Goal: Find specific page/section: Find specific page/section

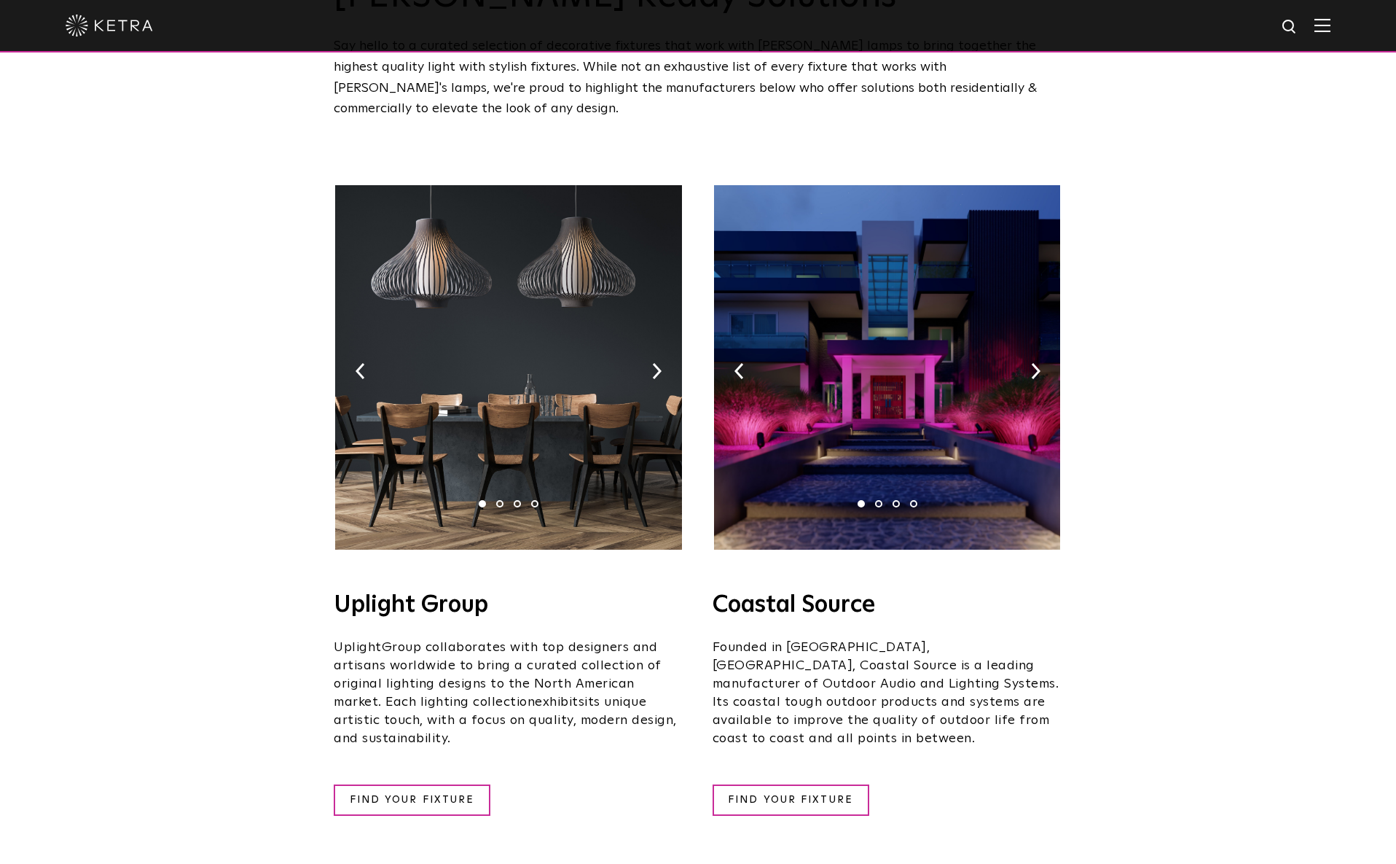
scroll to position [133, 0]
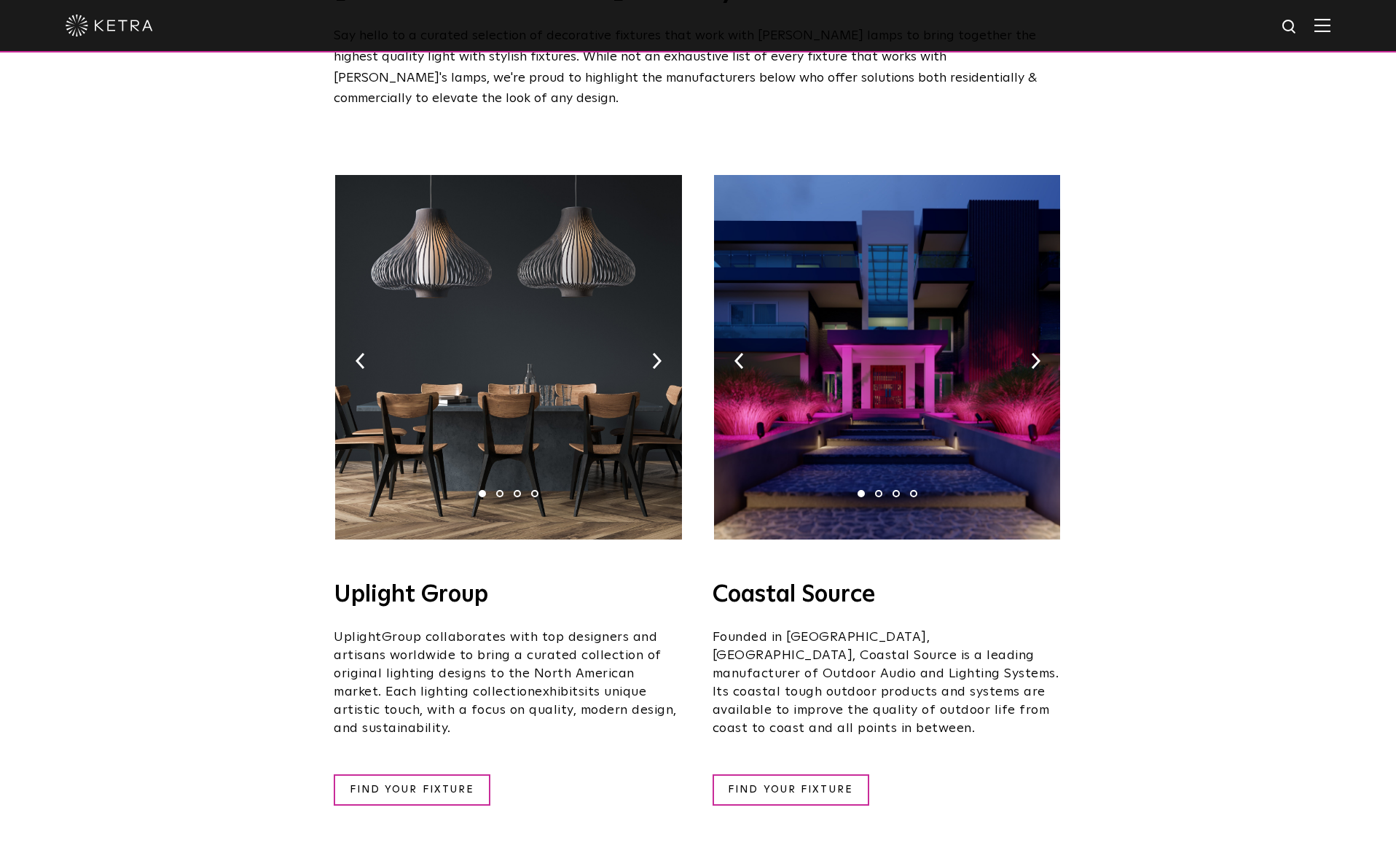
click at [536, 452] on img at bounding box center [508, 357] width 346 height 364
click at [439, 774] on link "FIND YOUR FIXTURE" at bounding box center [412, 789] width 157 height 31
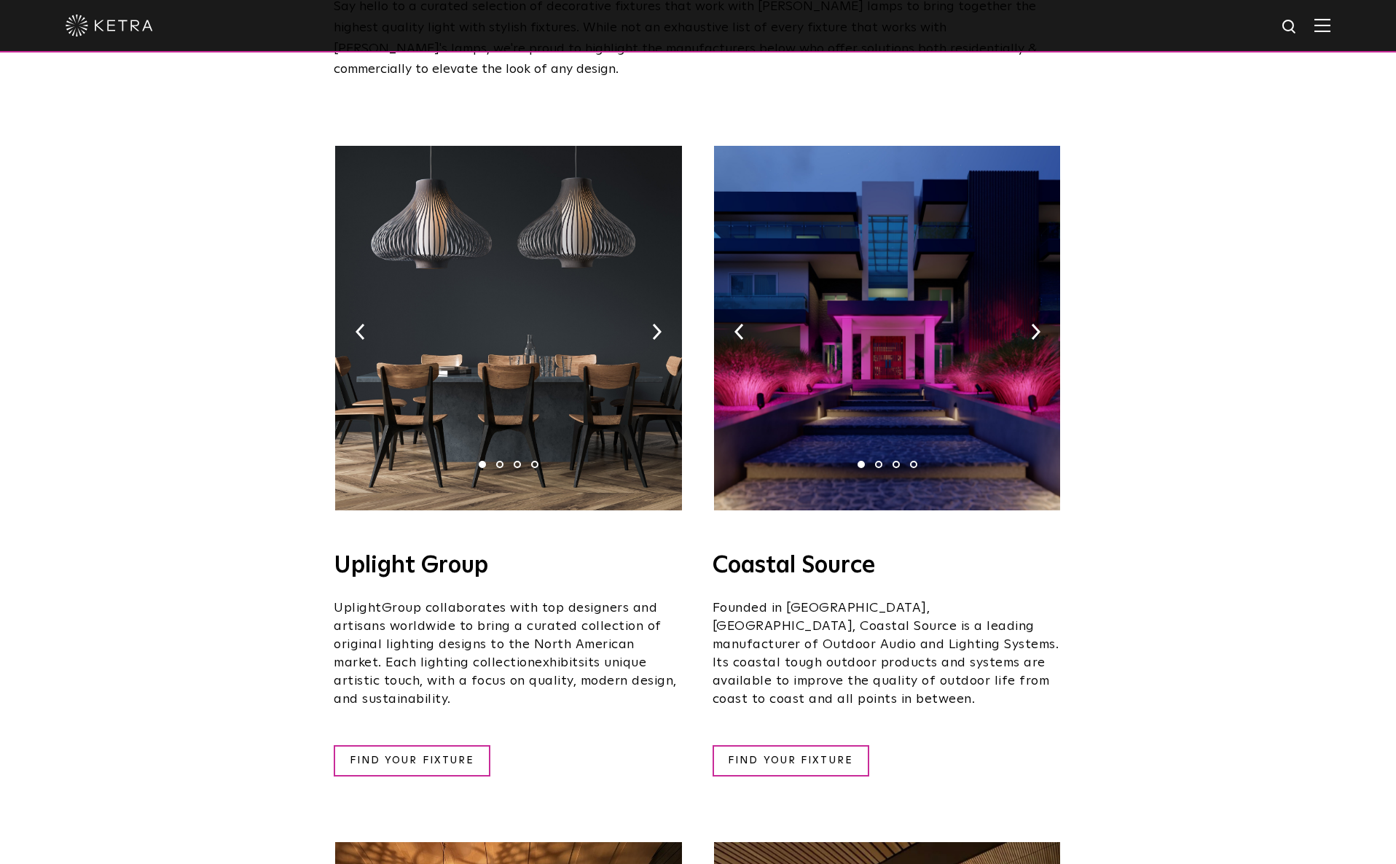
scroll to position [168, 0]
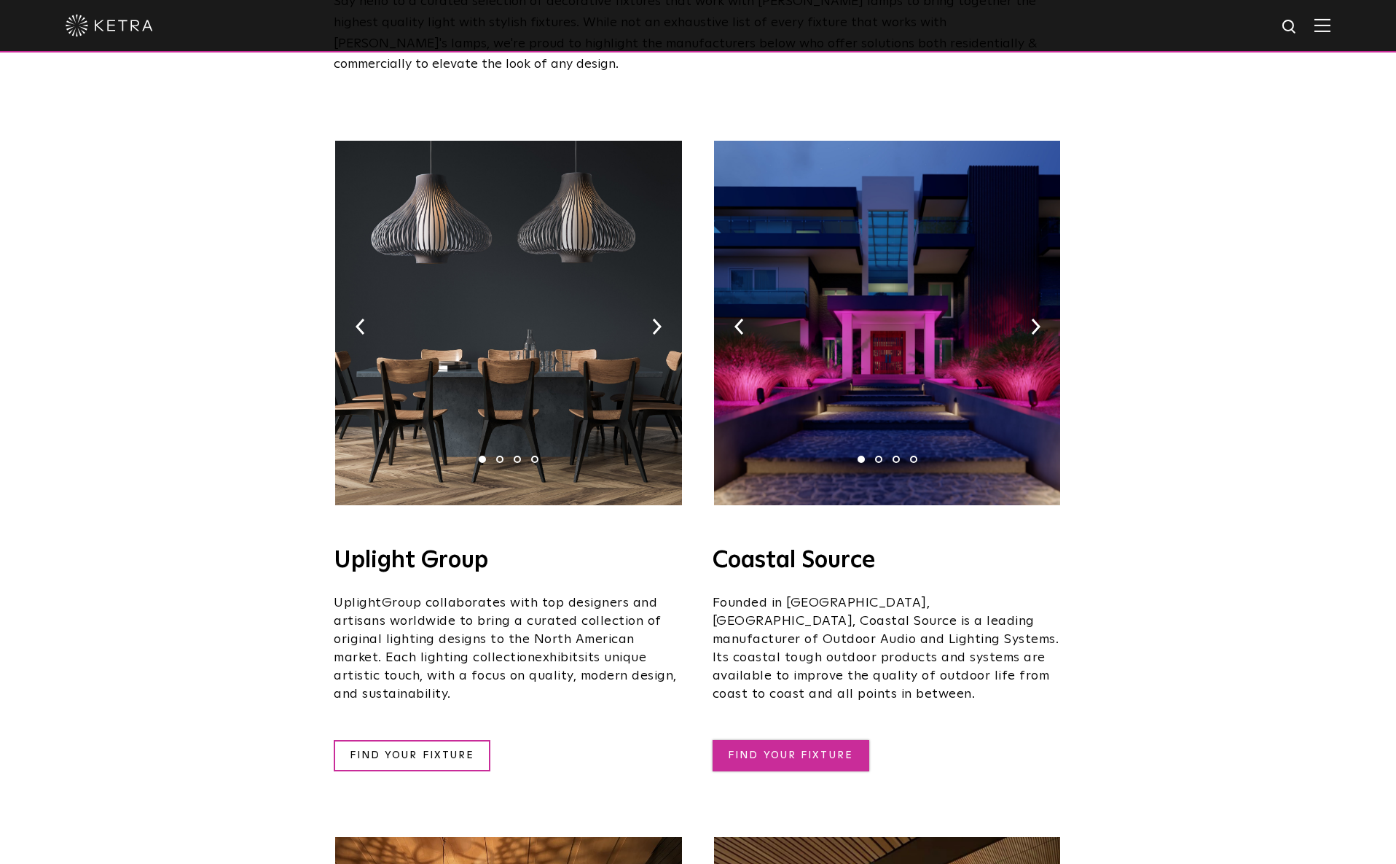
click at [830, 740] on link "FIND YOUR FIXTURE" at bounding box center [791, 755] width 157 height 31
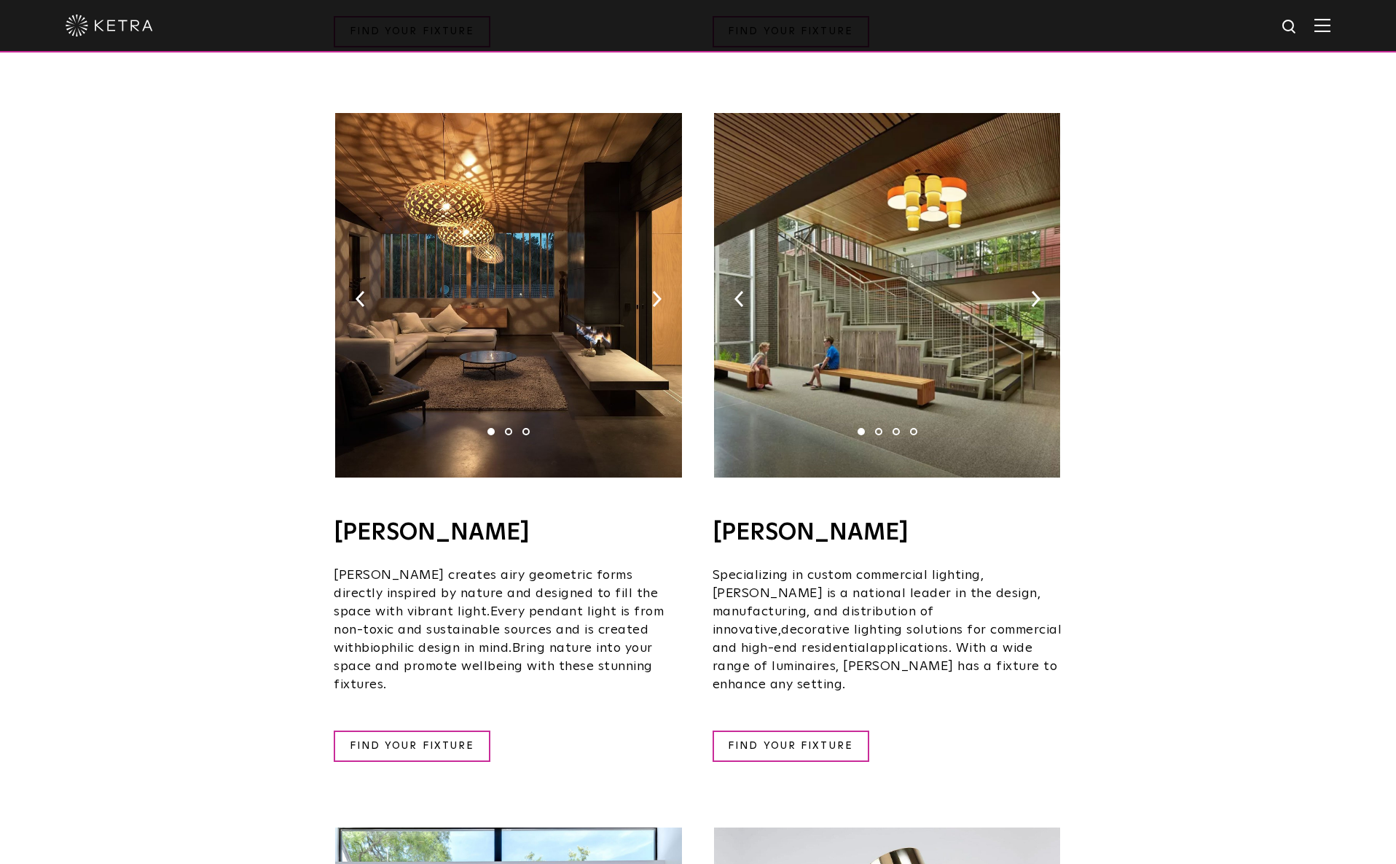
scroll to position [902, 0]
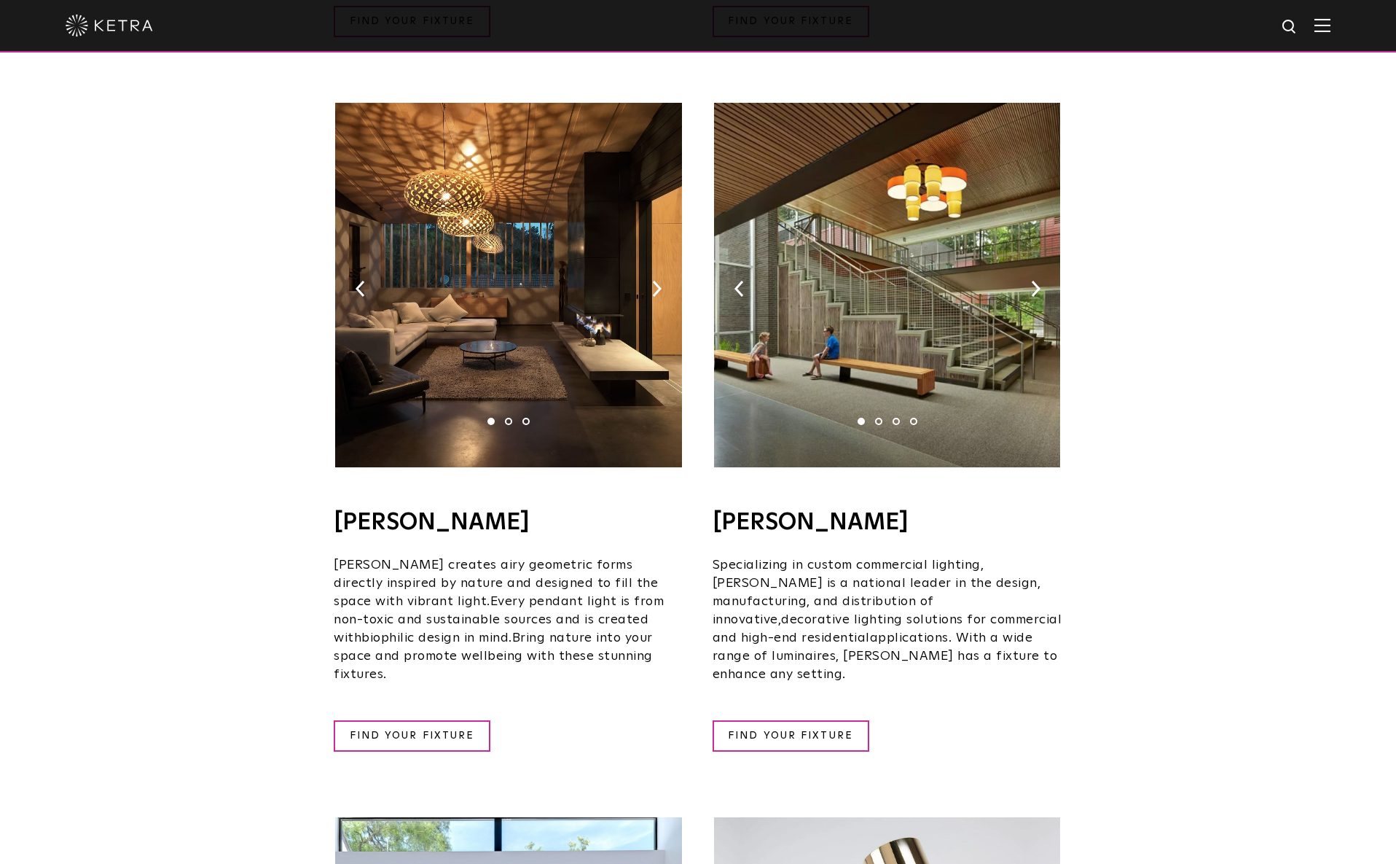
click at [859, 351] on img at bounding box center [887, 285] width 346 height 364
click at [802, 720] on link "FIND YOUR FIXTURE" at bounding box center [791, 735] width 157 height 31
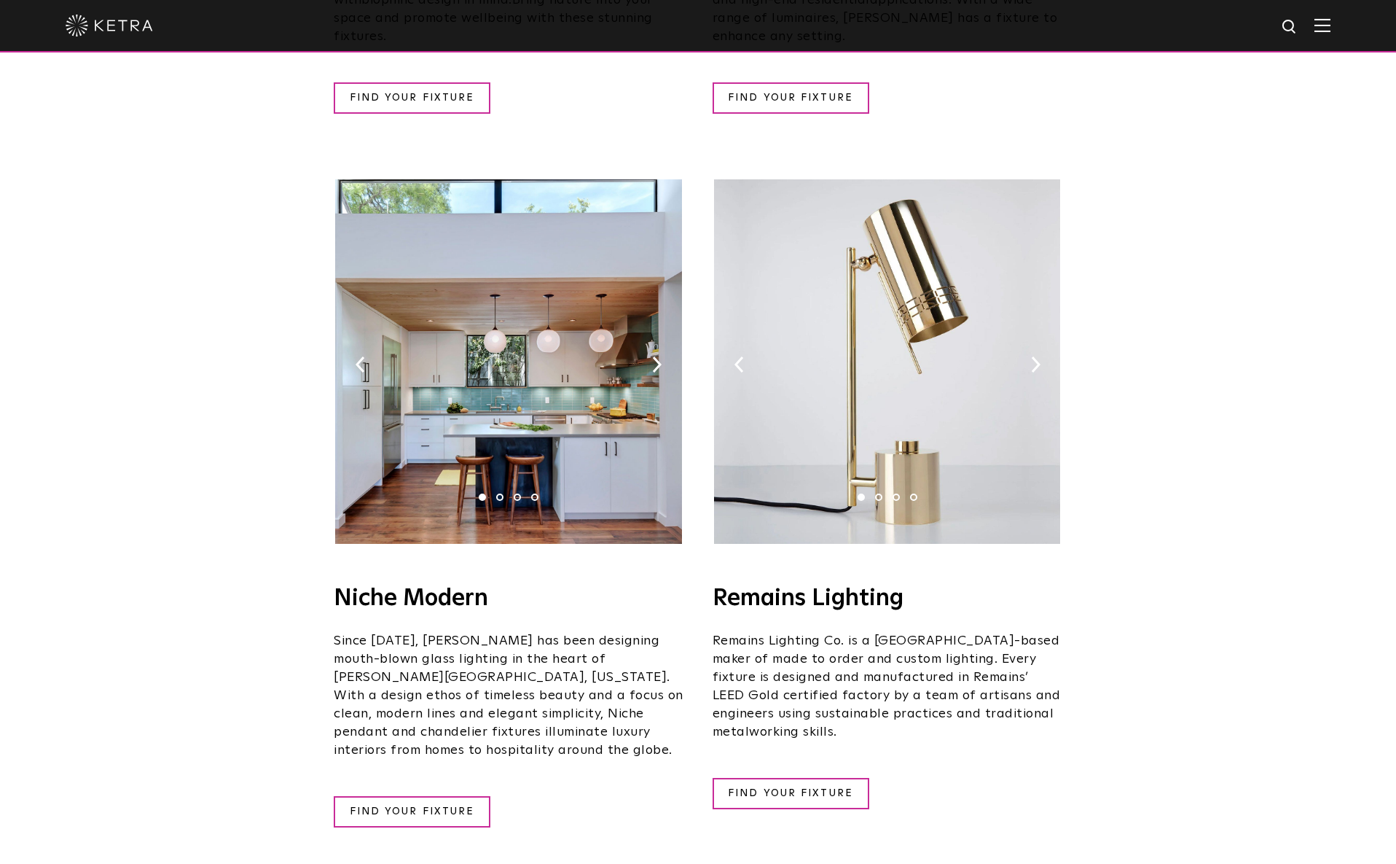
scroll to position [1541, 0]
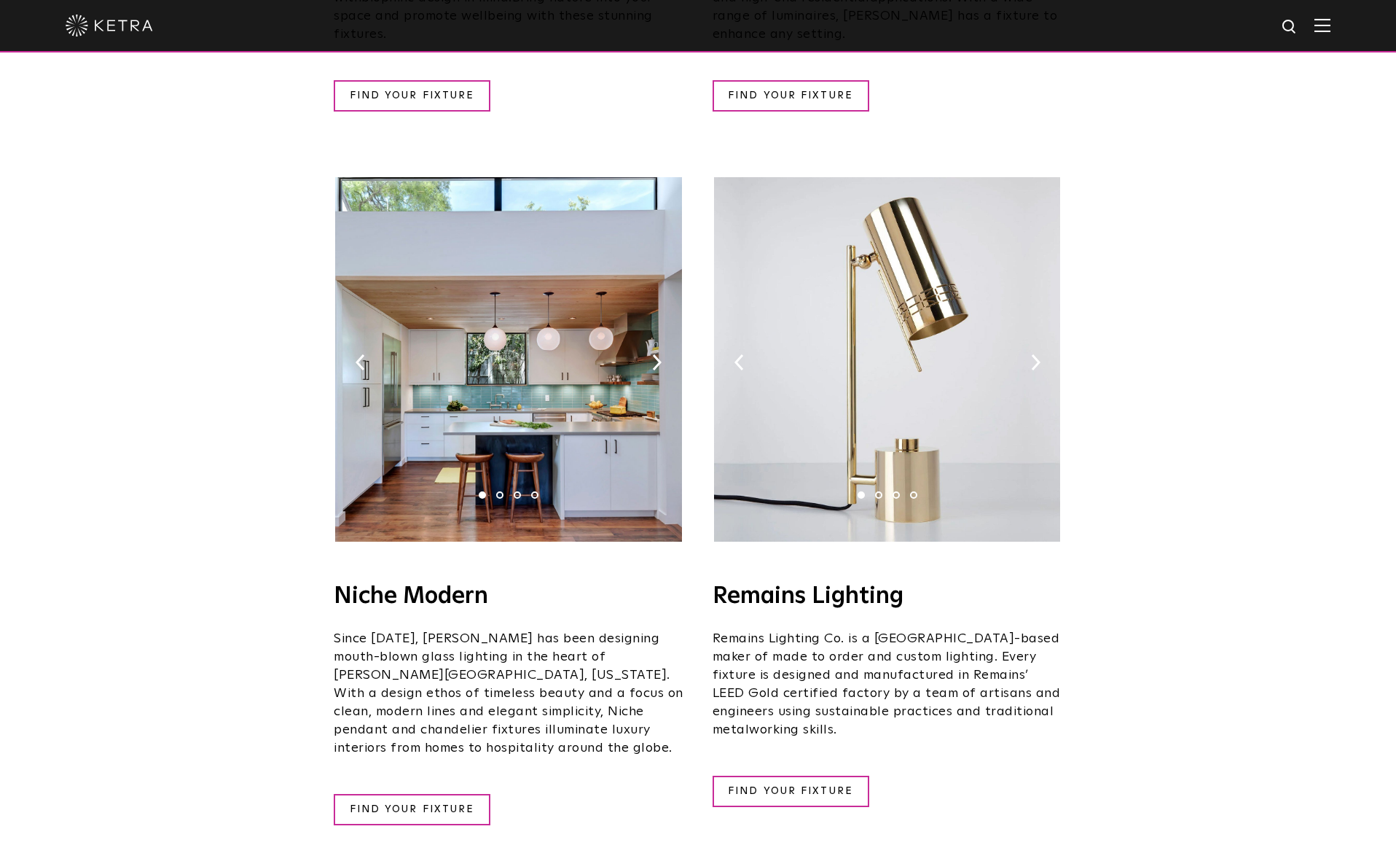
click at [556, 300] on img at bounding box center [508, 359] width 346 height 364
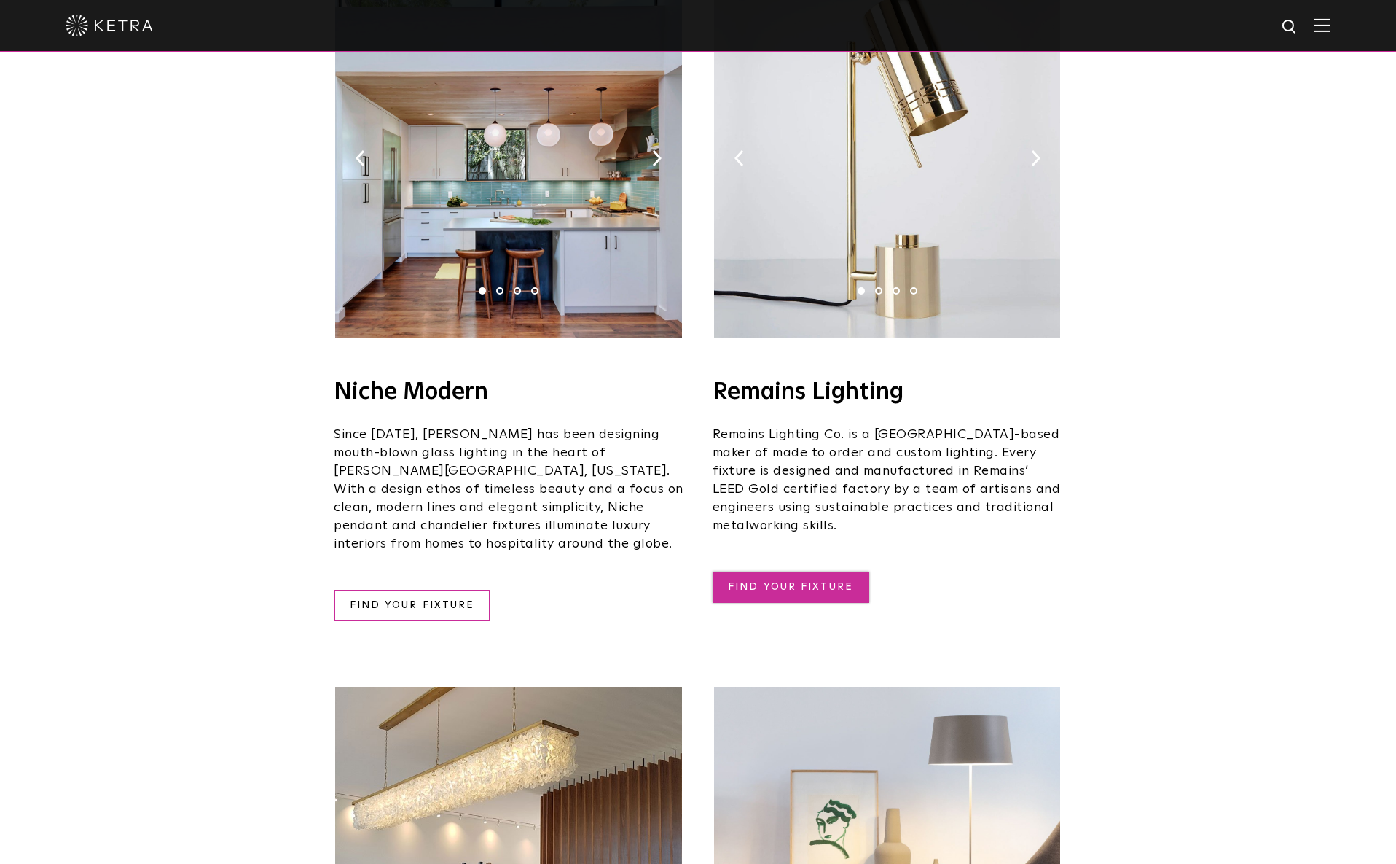
scroll to position [1748, 1]
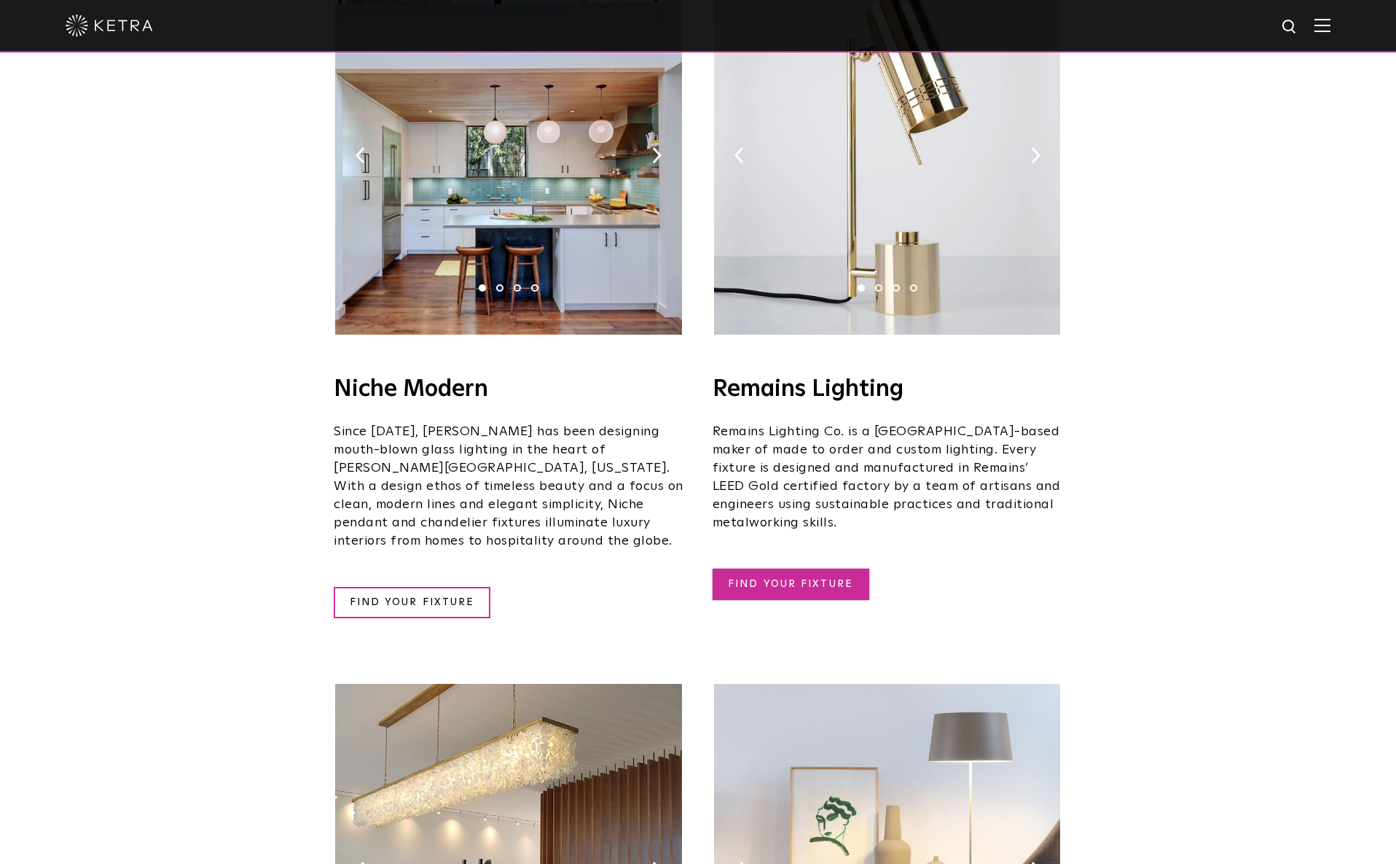
click at [765, 568] on link "FIND YOUR FIXTURE" at bounding box center [791, 583] width 157 height 31
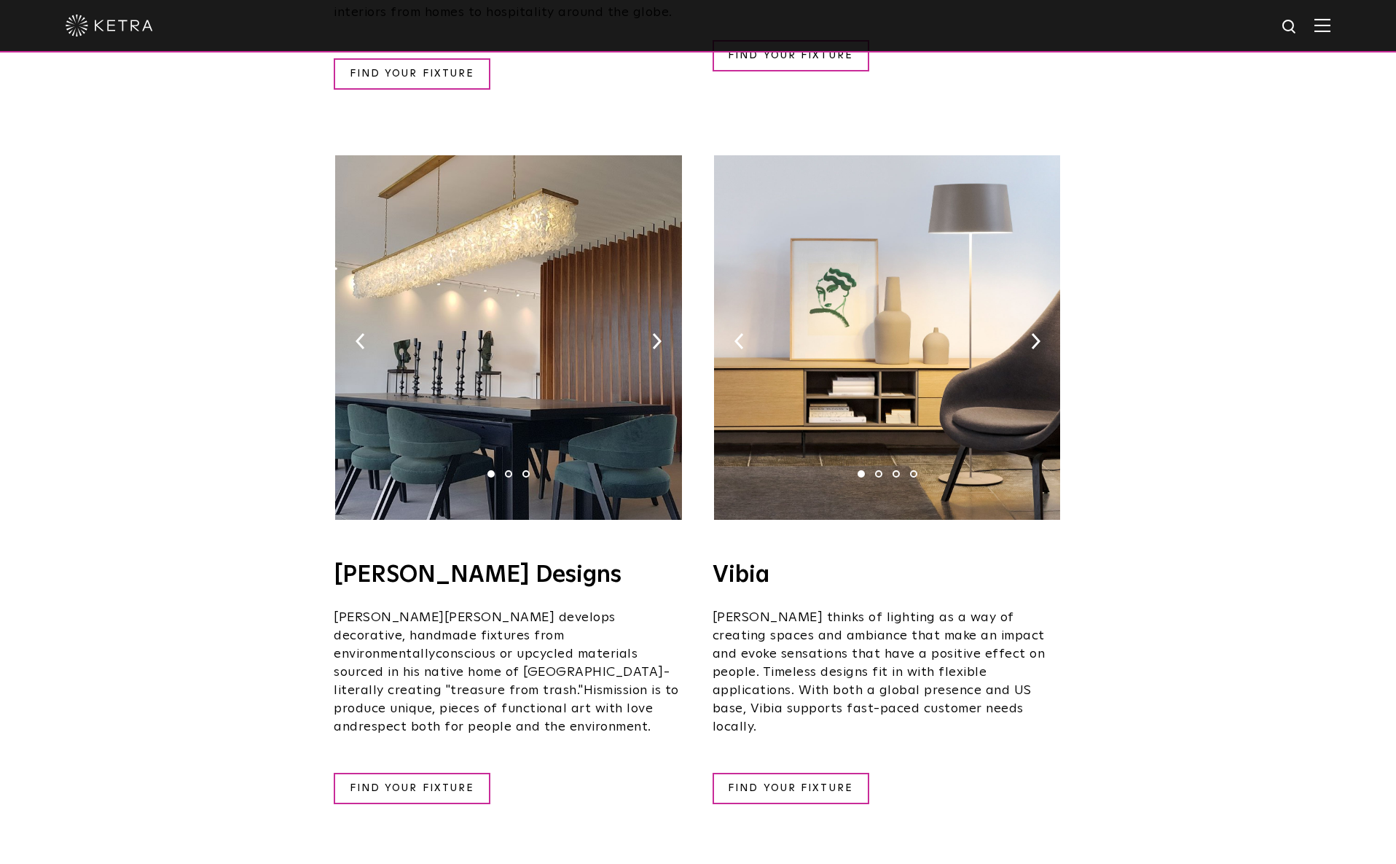
scroll to position [2278, 0]
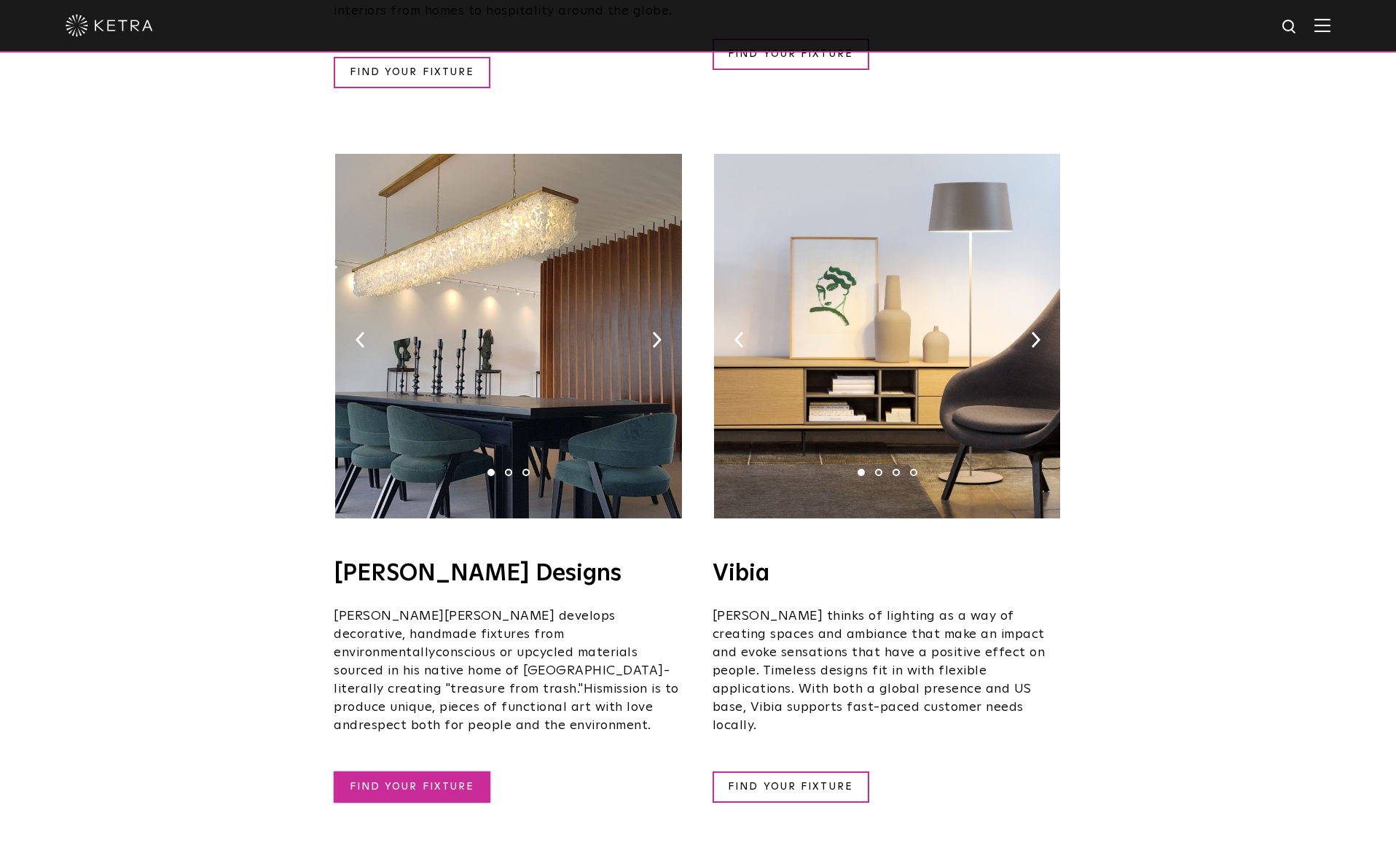
click at [404, 771] on link "FIND YOUR FIXTURE" at bounding box center [412, 786] width 157 height 31
click at [467, 771] on link "FIND YOUR FIXTURE" at bounding box center [412, 786] width 157 height 31
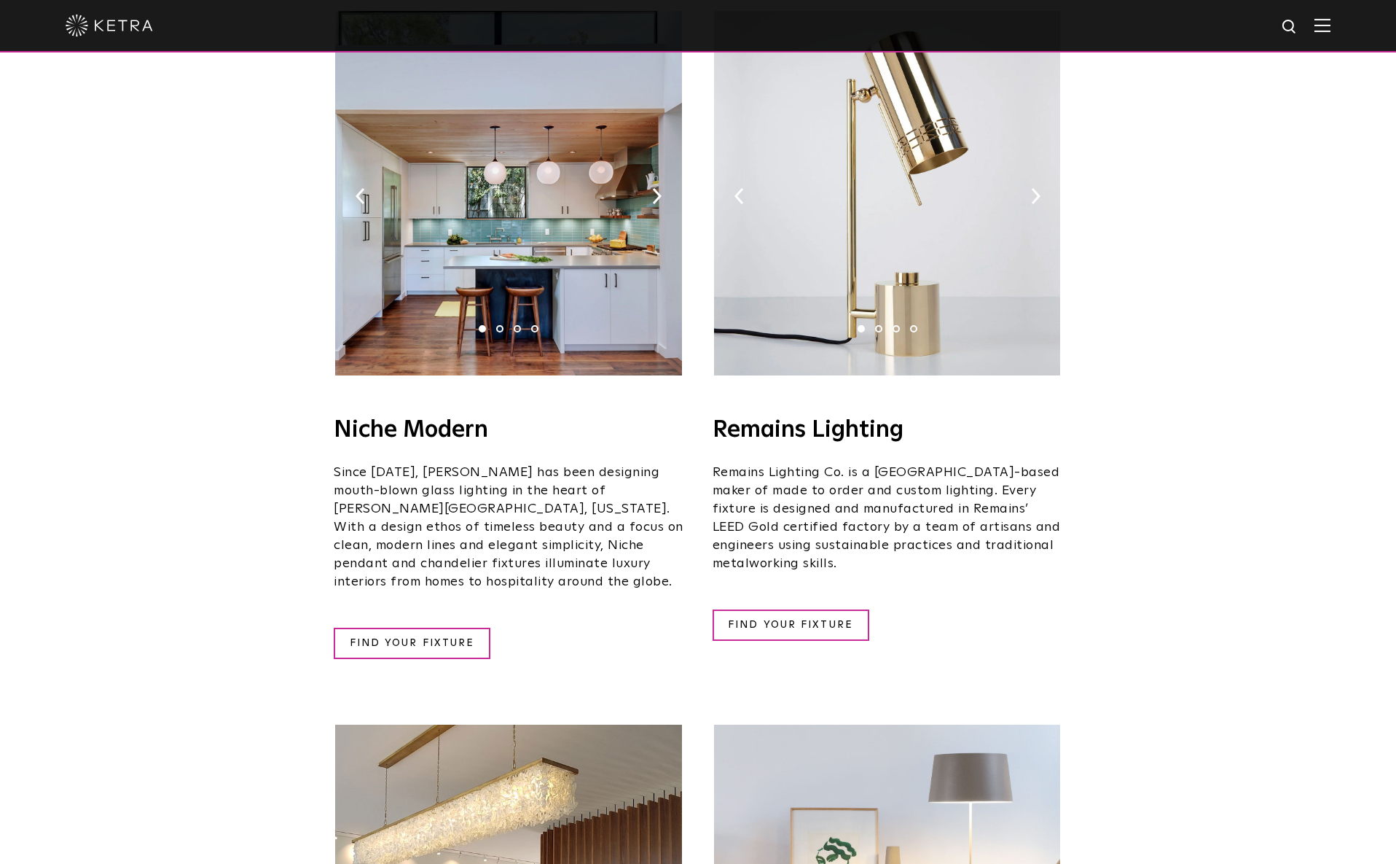
scroll to position [1714, 0]
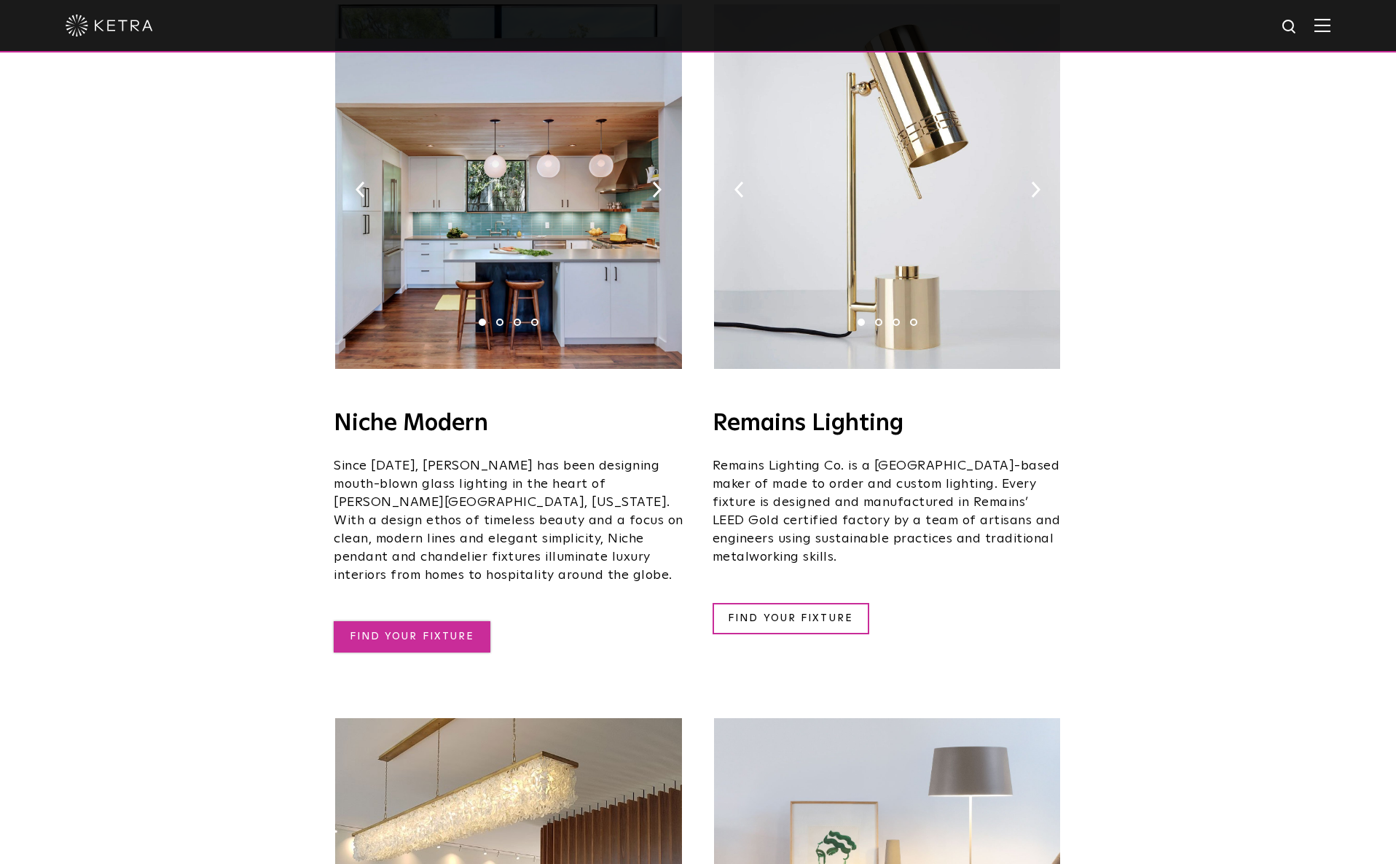
click at [438, 621] on link "FIND YOUR FIXTURE" at bounding box center [412, 636] width 157 height 31
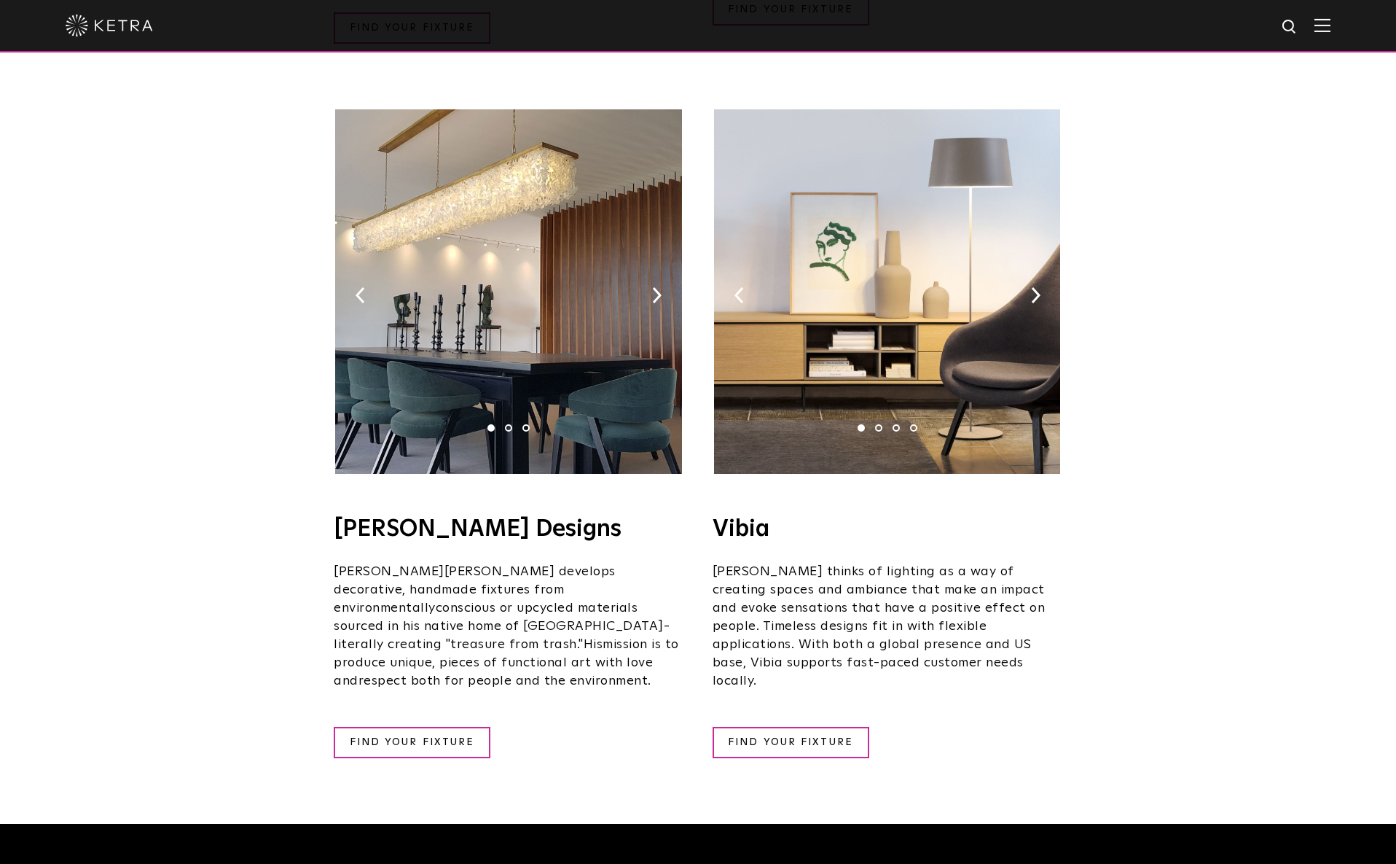
scroll to position [2324, 0]
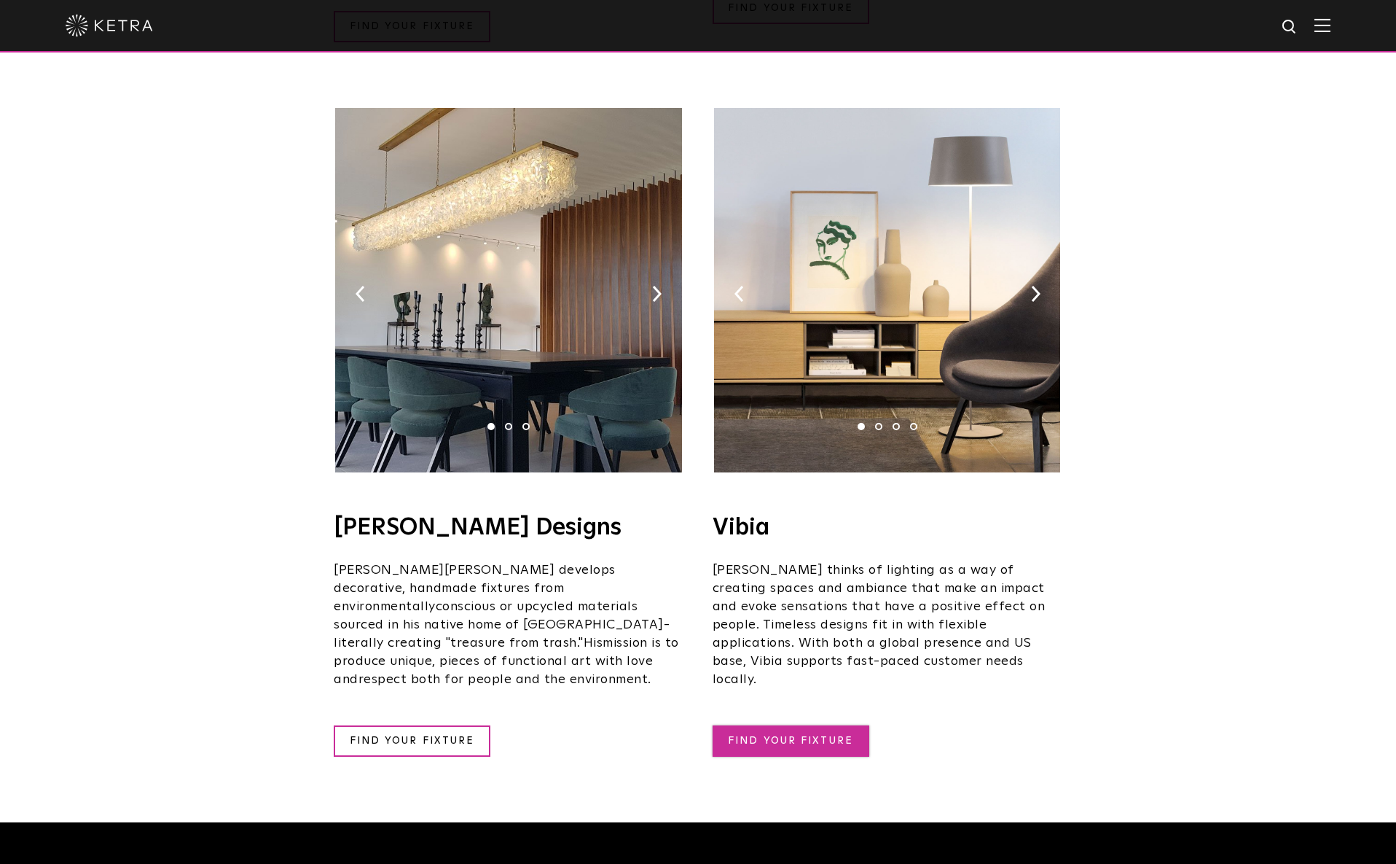
drag, startPoint x: 754, startPoint y: 660, endPoint x: 758, endPoint y: 650, distance: 11.1
click at [754, 725] on link "FIND YOUR FIXTURE" at bounding box center [791, 740] width 157 height 31
